Goal: Navigation & Orientation: Find specific page/section

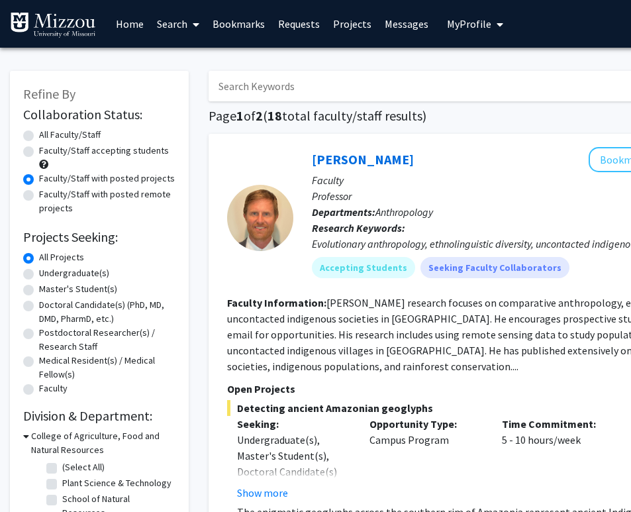
click at [446, 156] on div "[PERSON_NAME] Bookmark Compose Request" at bounding box center [539, 159] width 454 height 25
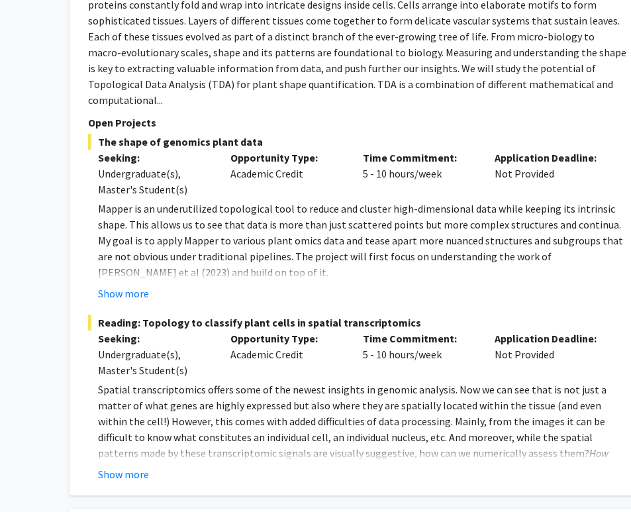
scroll to position [2325, 139]
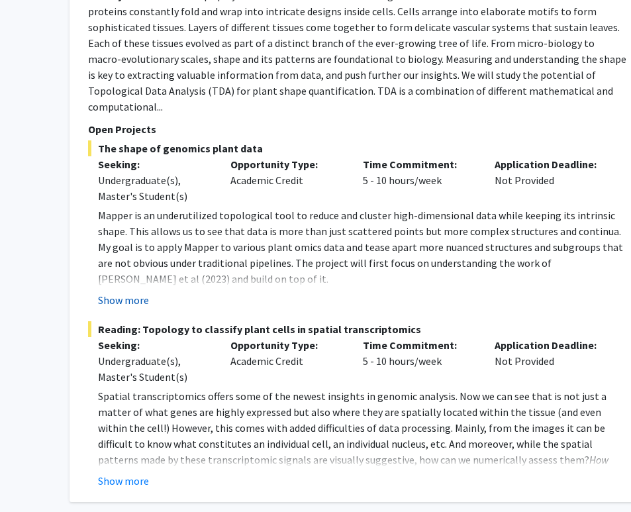
click at [132, 292] on button "Show more" at bounding box center [123, 300] width 51 height 16
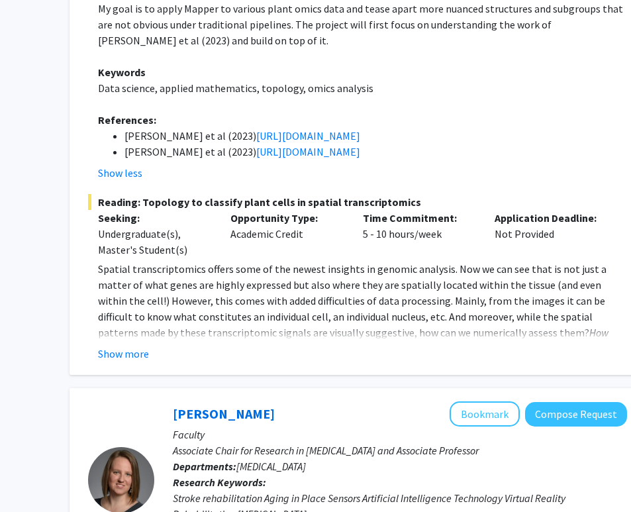
scroll to position [2564, 139]
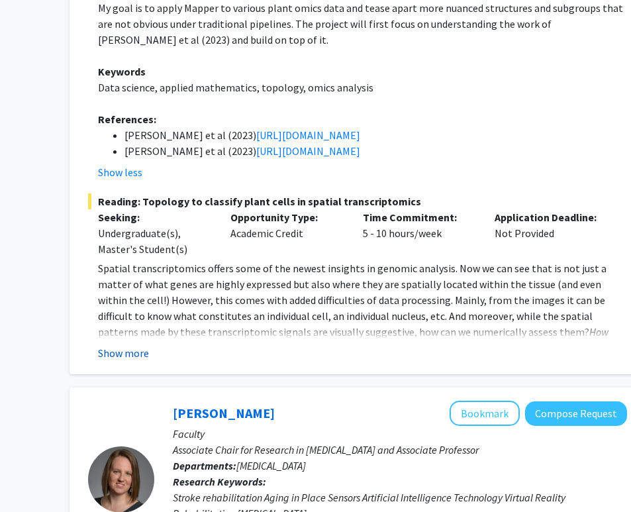
click at [113, 345] on button "Show more" at bounding box center [123, 353] width 51 height 16
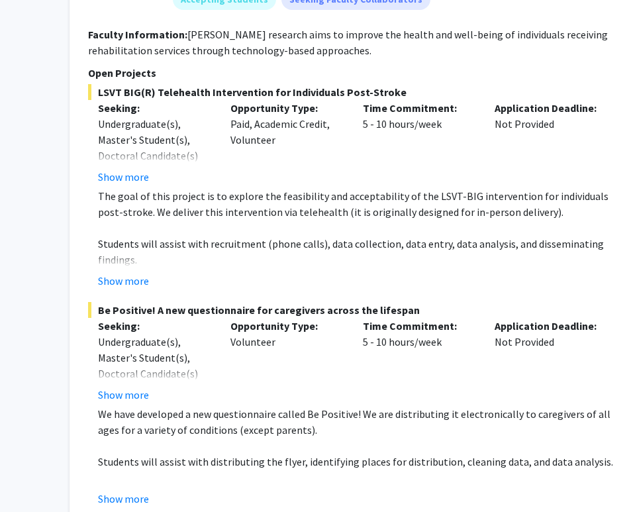
scroll to position [3296, 139]
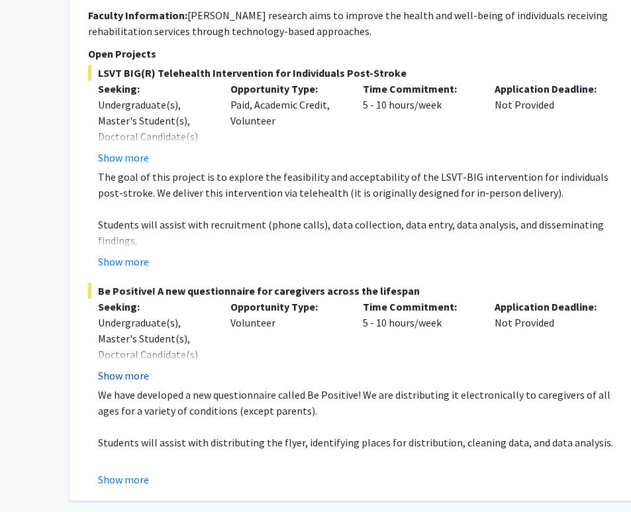
click at [126, 367] on button "Show more" at bounding box center [123, 375] width 51 height 16
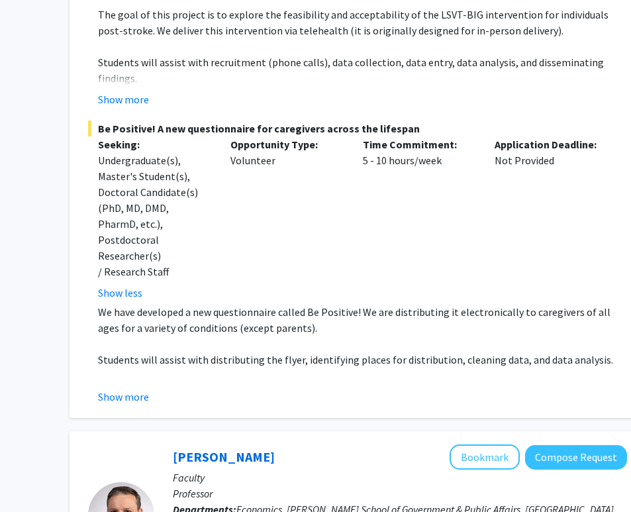
scroll to position [3463, 139]
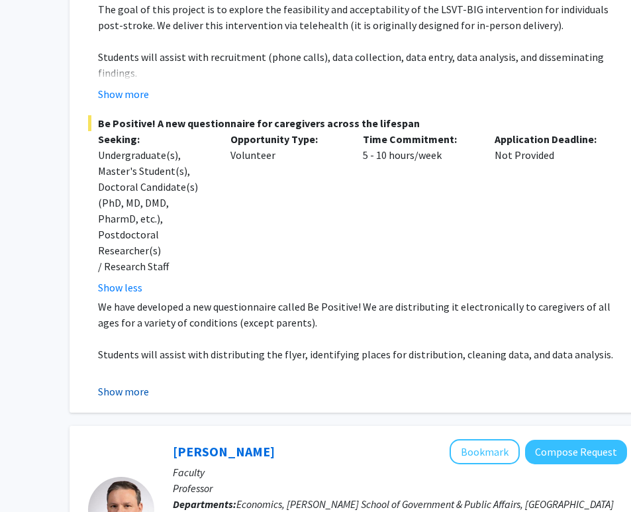
click at [123, 383] on button "Show more" at bounding box center [123, 391] width 51 height 16
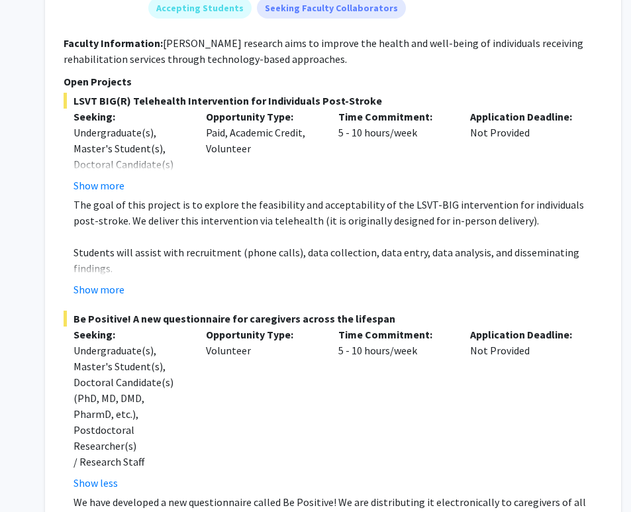
scroll to position [3199, 164]
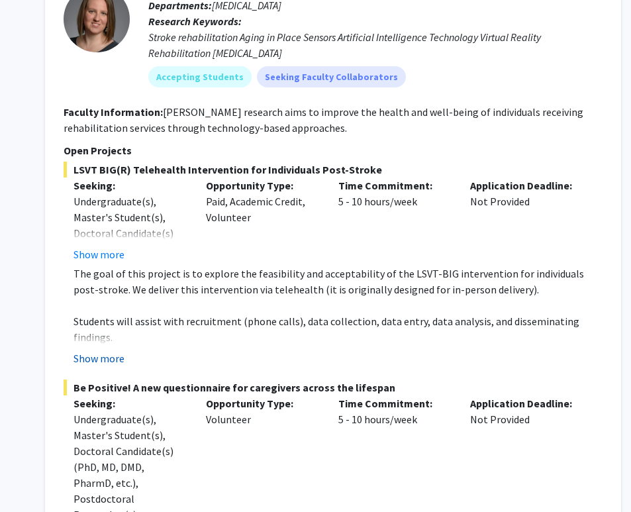
click at [97, 350] on button "Show more" at bounding box center [98, 358] width 51 height 16
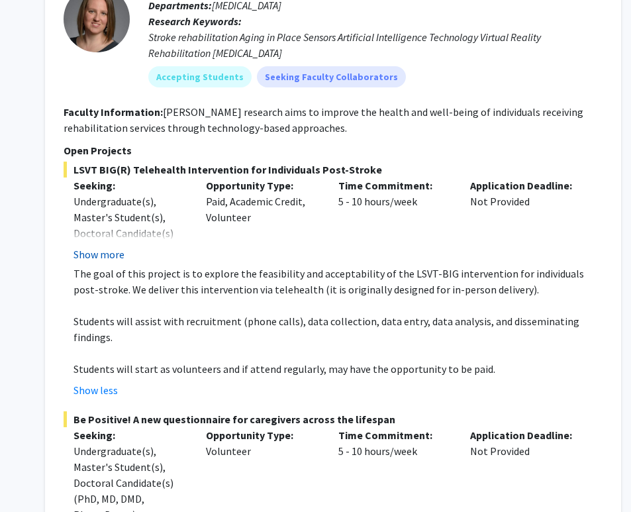
click at [99, 246] on button "Show more" at bounding box center [98, 254] width 51 height 16
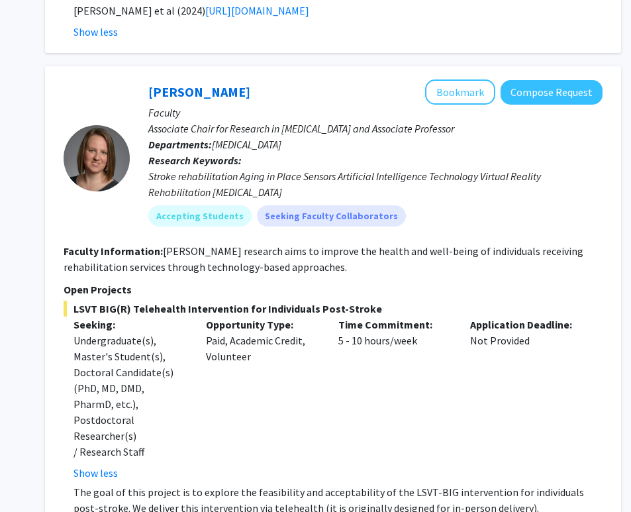
scroll to position [3039, 164]
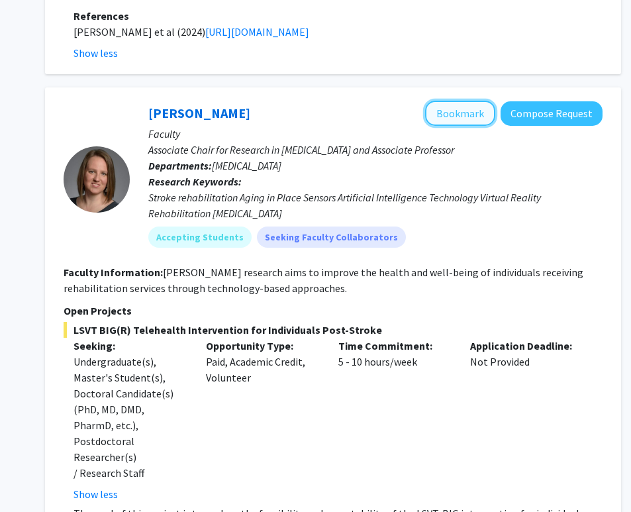
click at [446, 101] on button "Bookmark" at bounding box center [460, 113] width 70 height 25
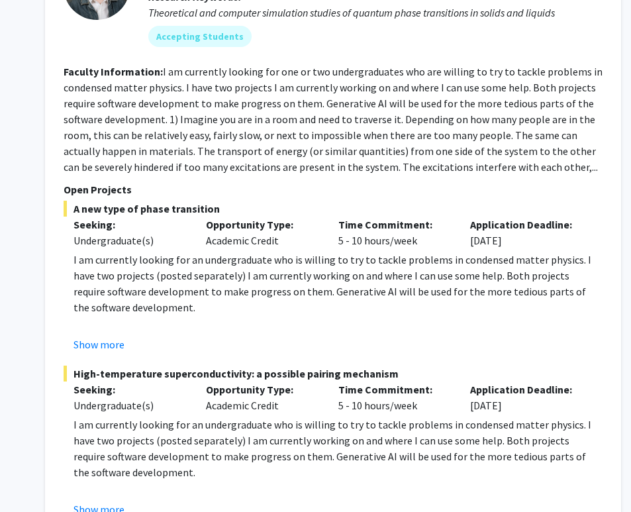
scroll to position [7179, 164]
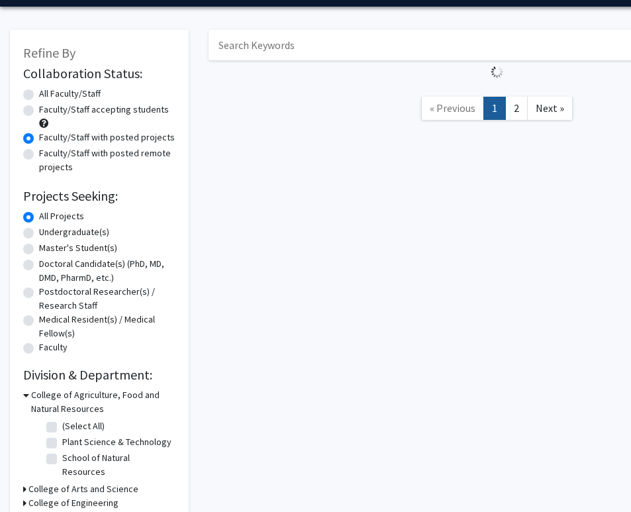
scroll to position [66, 0]
